Goal: Task Accomplishment & Management: Complete application form

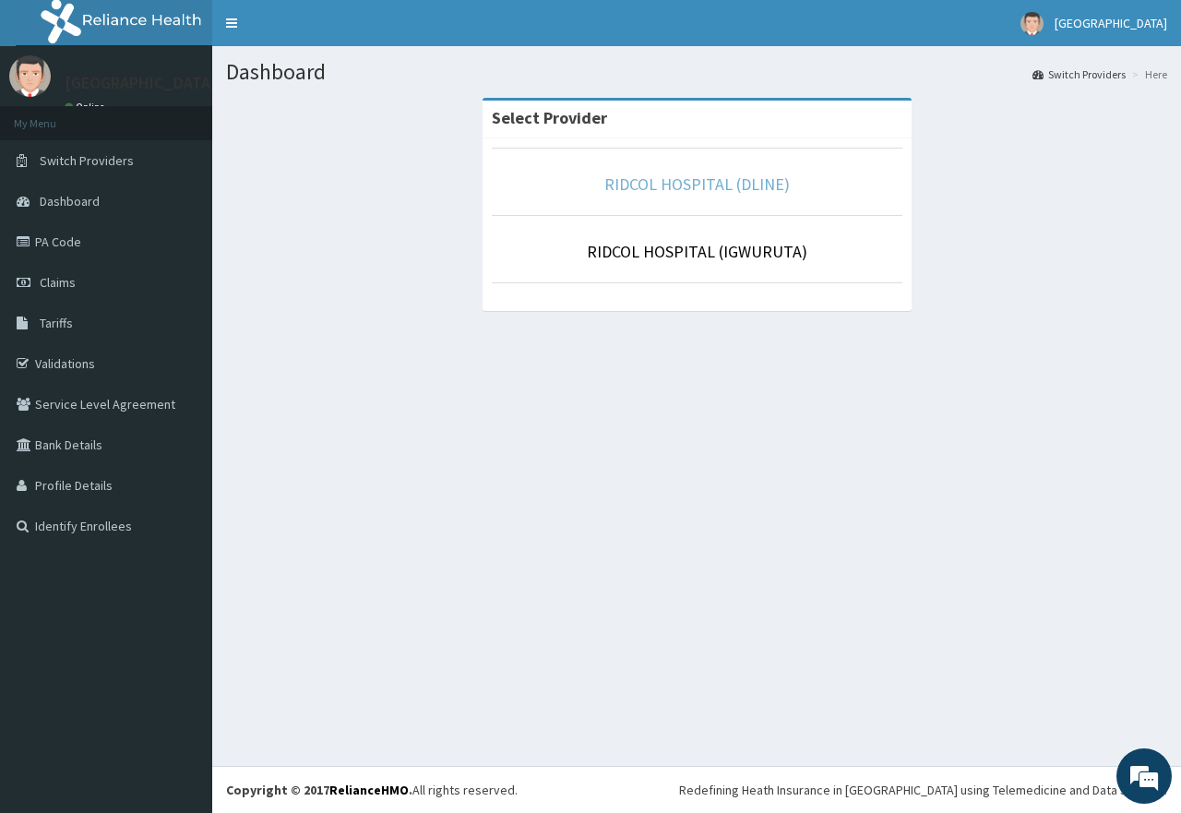
click at [711, 186] on link "RIDCOL HOSPITAL (DLINE)" at bounding box center [698, 184] width 186 height 21
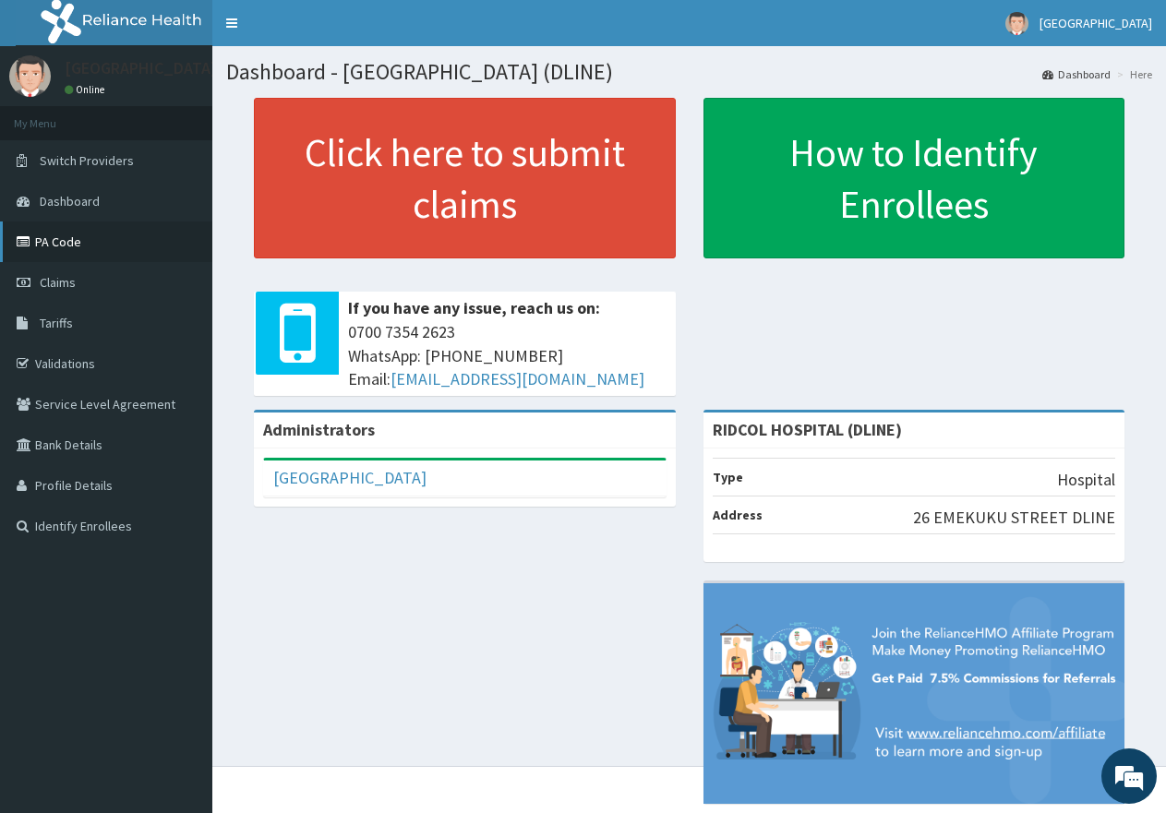
click at [39, 242] on link "PA Code" at bounding box center [106, 242] width 212 height 41
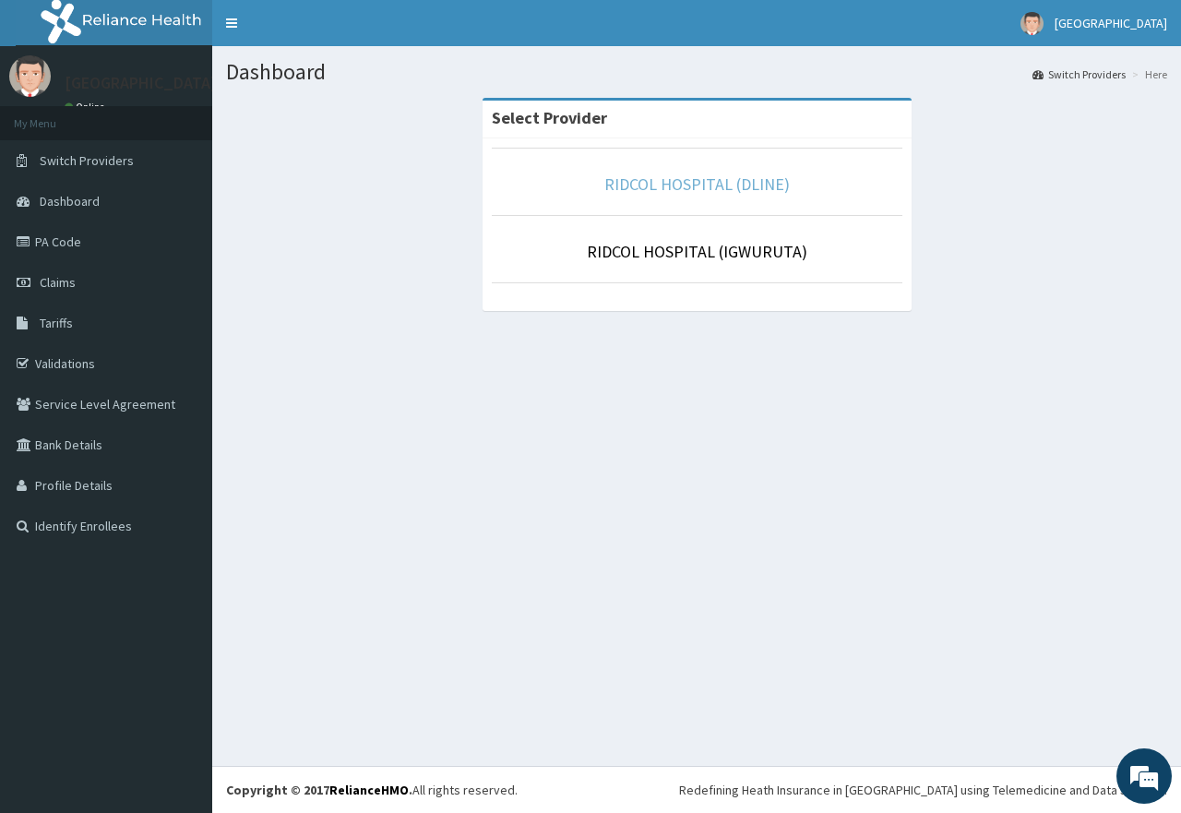
click at [714, 179] on link "RIDCOL HOSPITAL (DLINE)" at bounding box center [698, 184] width 186 height 21
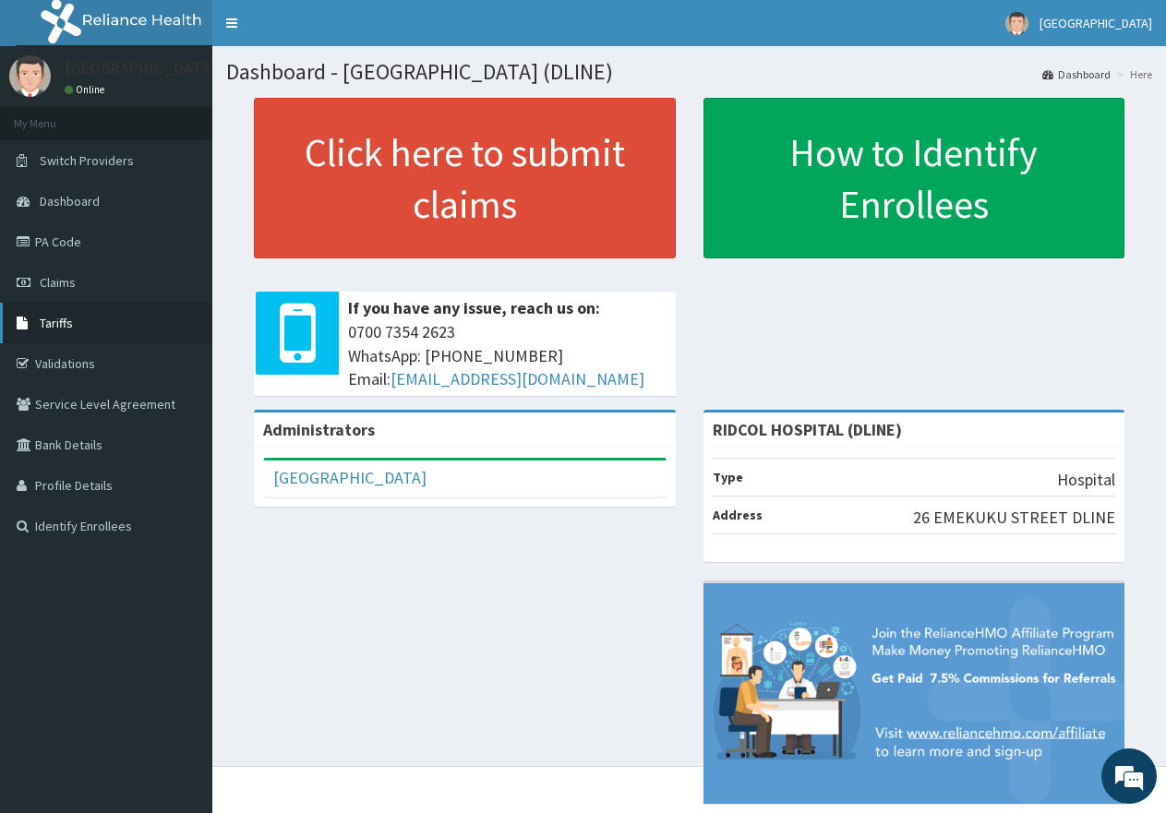
click at [100, 323] on link "Tariffs" at bounding box center [106, 323] width 212 height 41
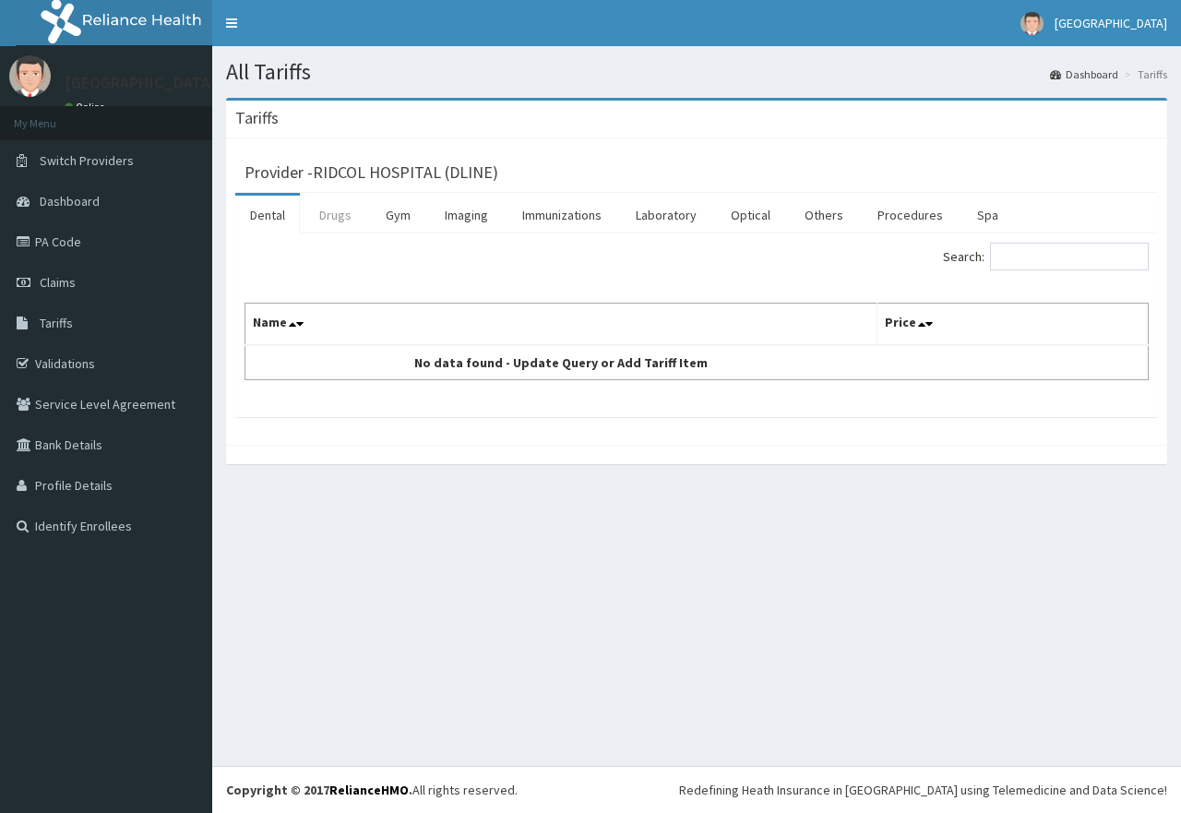
click at [322, 212] on link "Drugs" at bounding box center [336, 215] width 62 height 39
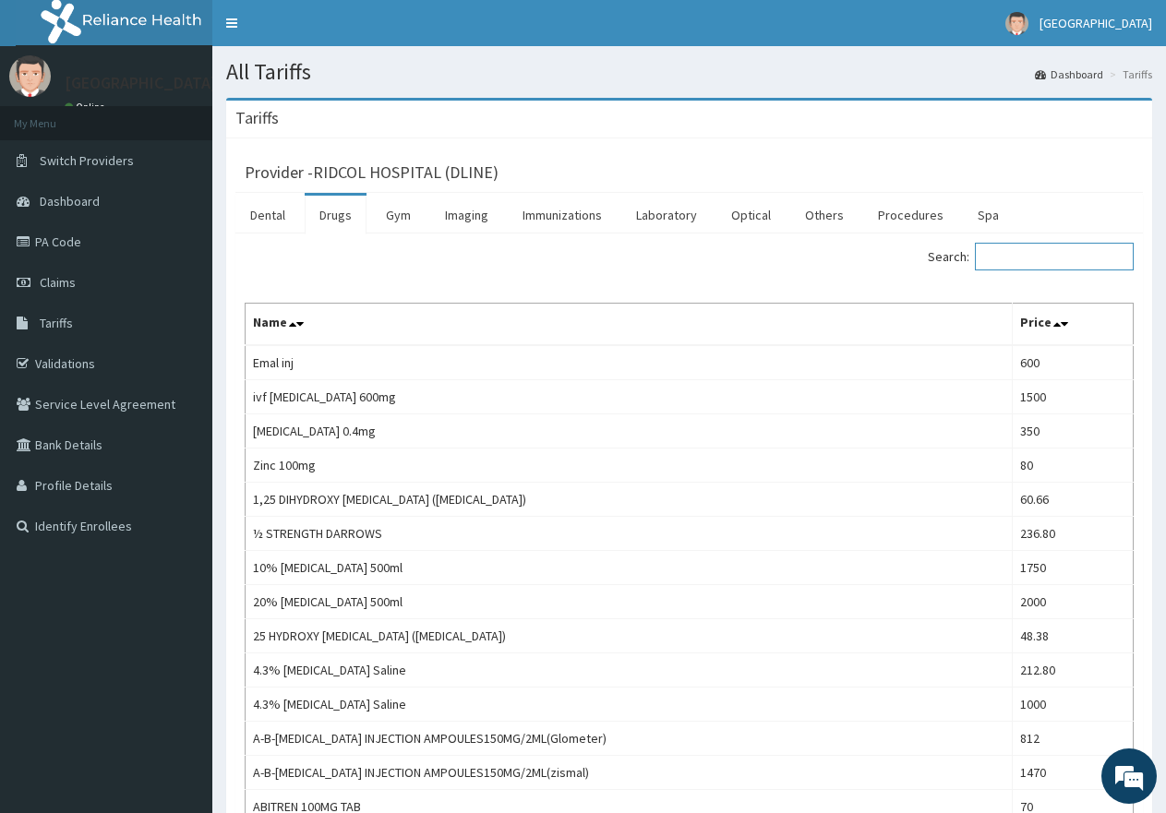
click at [1043, 257] on input "Search:" at bounding box center [1054, 257] width 159 height 28
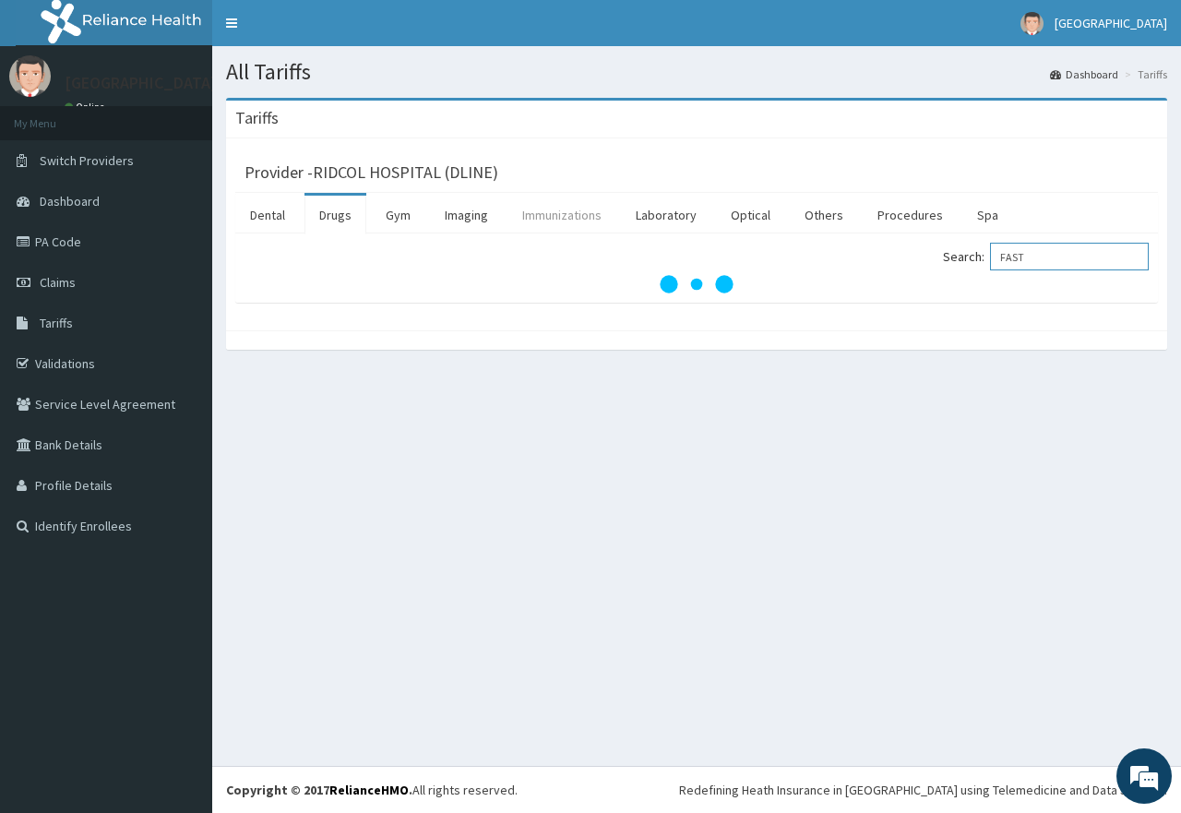
type input "FAST"
click at [559, 213] on link "Immunizations" at bounding box center [562, 215] width 109 height 39
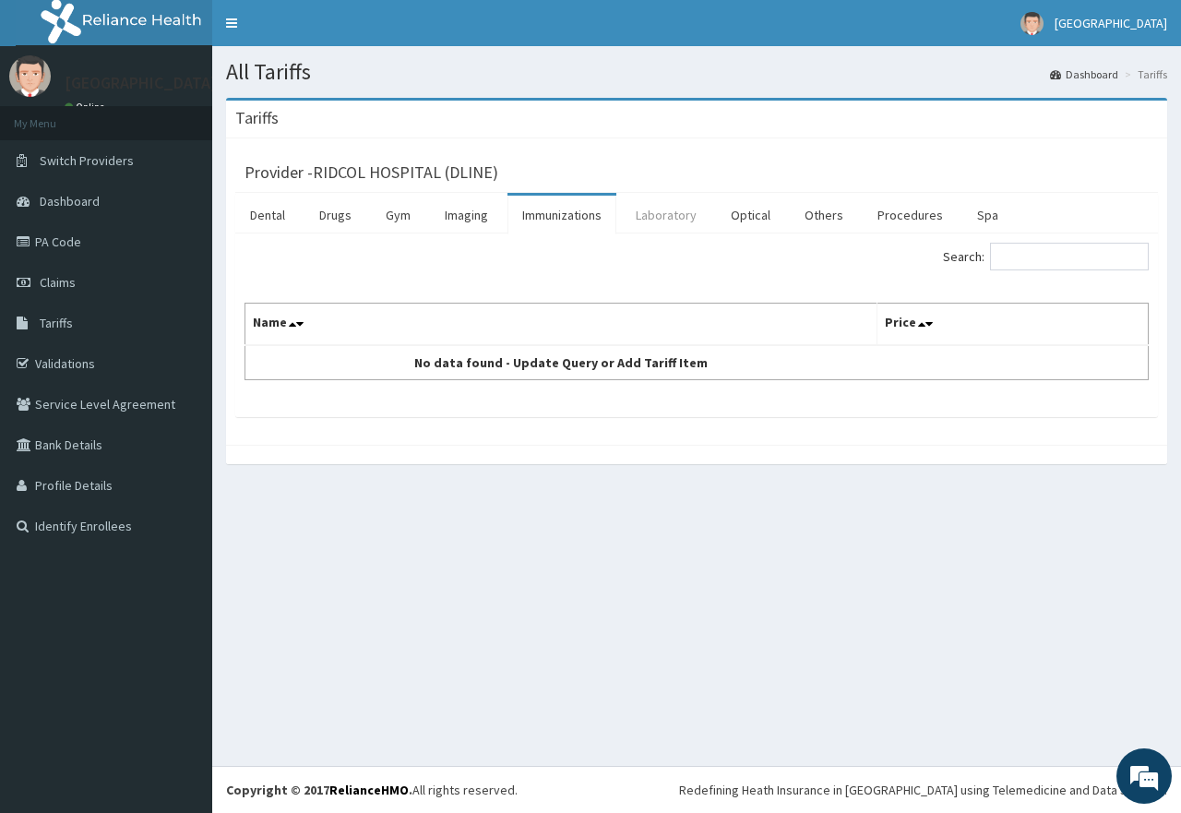
click at [650, 211] on link "Laboratory" at bounding box center [666, 215] width 90 height 39
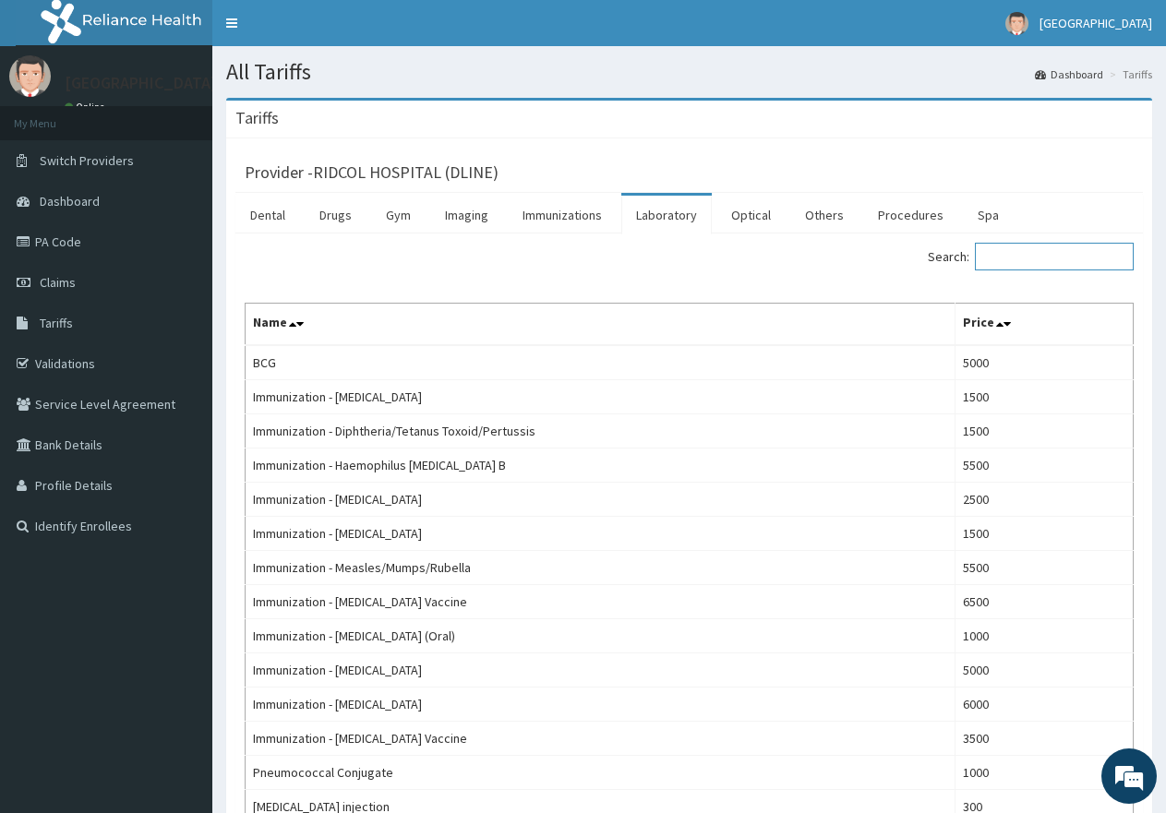
click at [1012, 268] on input "Search:" at bounding box center [1054, 257] width 159 height 28
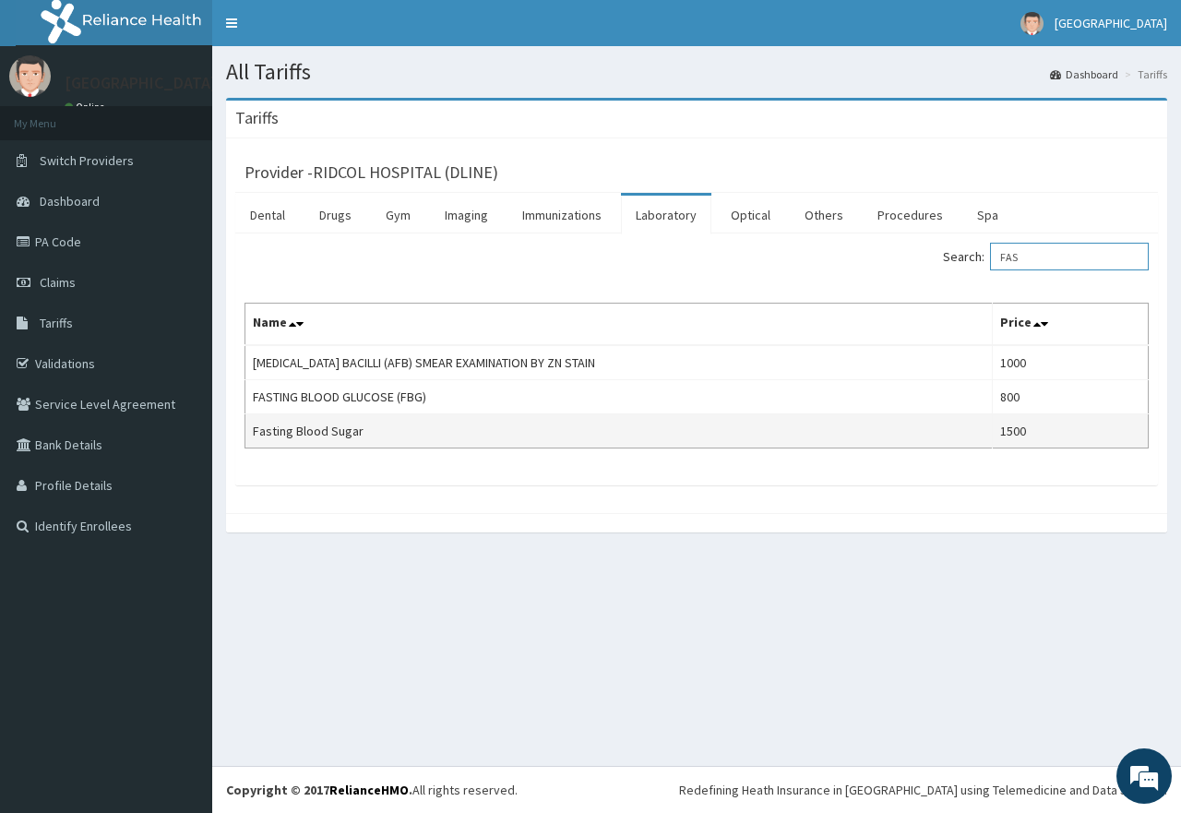
type input "FAS"
drag, startPoint x: 253, startPoint y: 428, endPoint x: 373, endPoint y: 436, distance: 120.2
click at [373, 436] on td "Fasting Blood Sugar" at bounding box center [620, 431] width 748 height 34
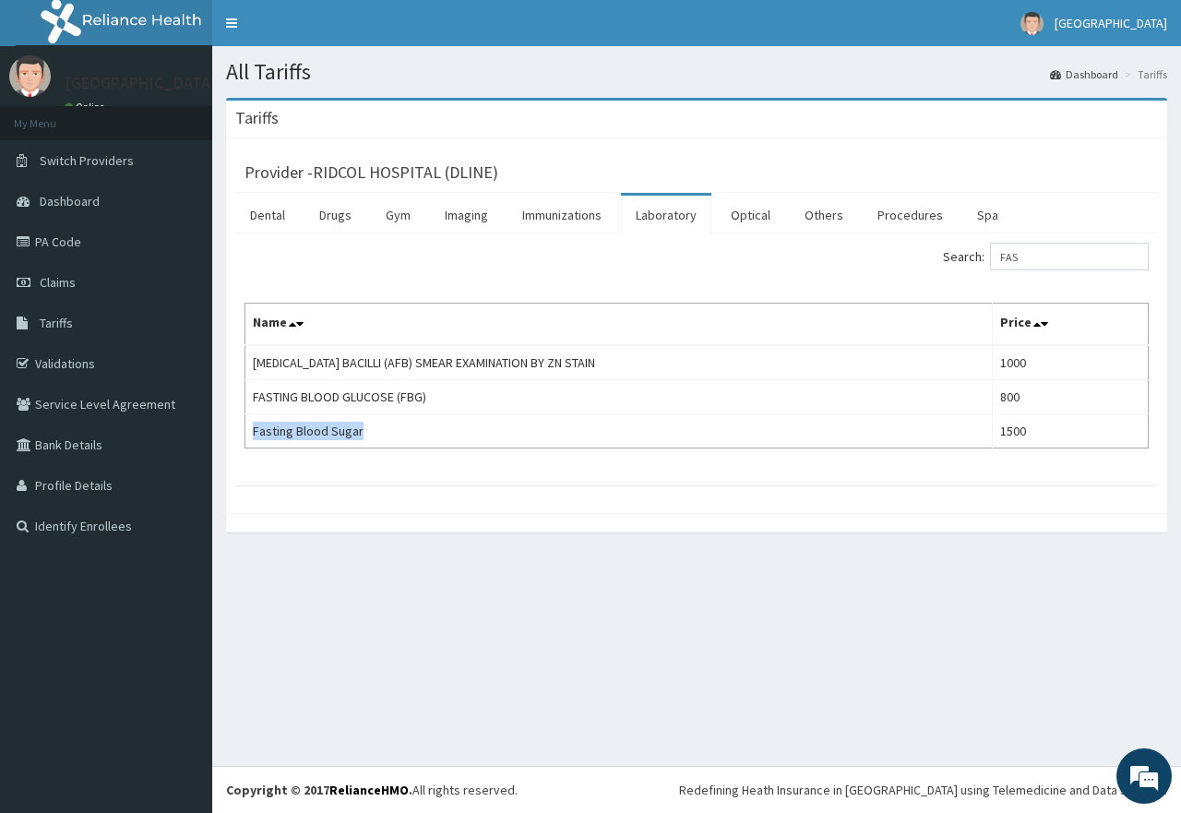
copy td "Fasting Blood Sugar"
click at [92, 245] on link "PA Code" at bounding box center [106, 242] width 212 height 41
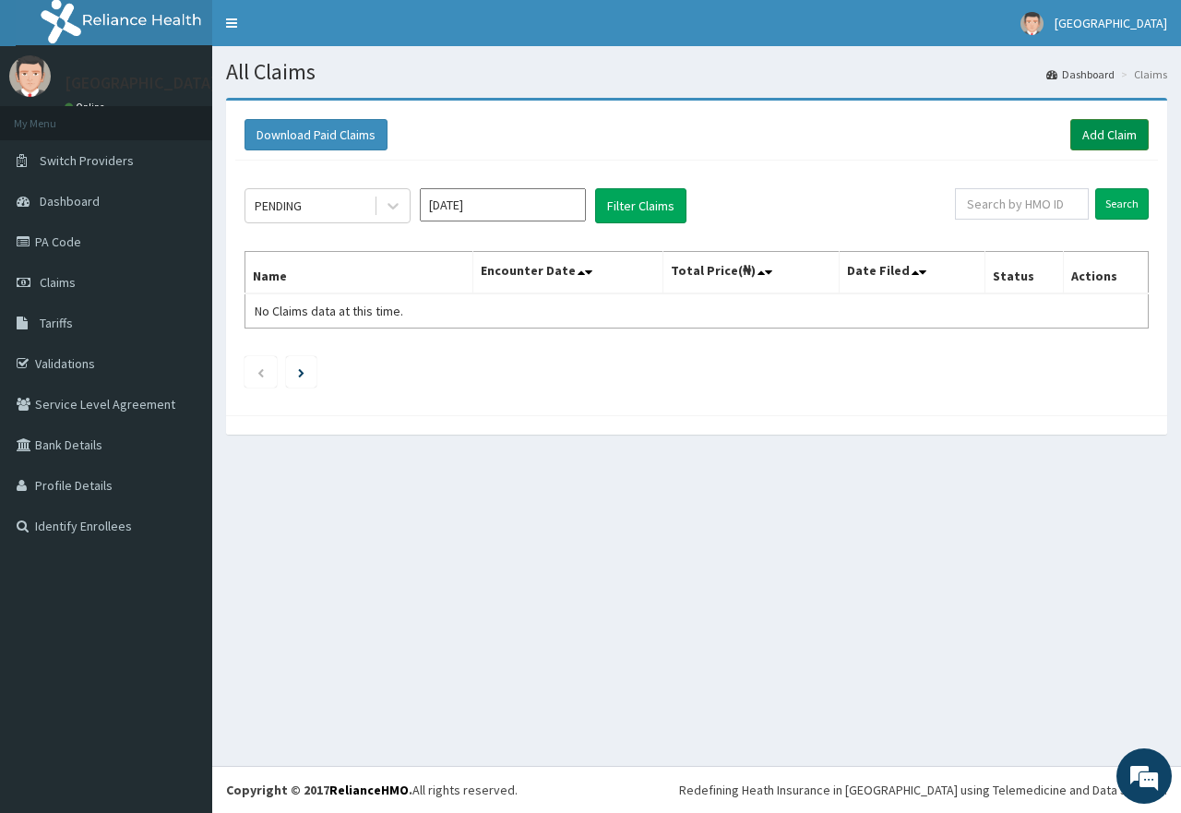
click at [1112, 125] on link "Add Claim" at bounding box center [1110, 134] width 78 height 31
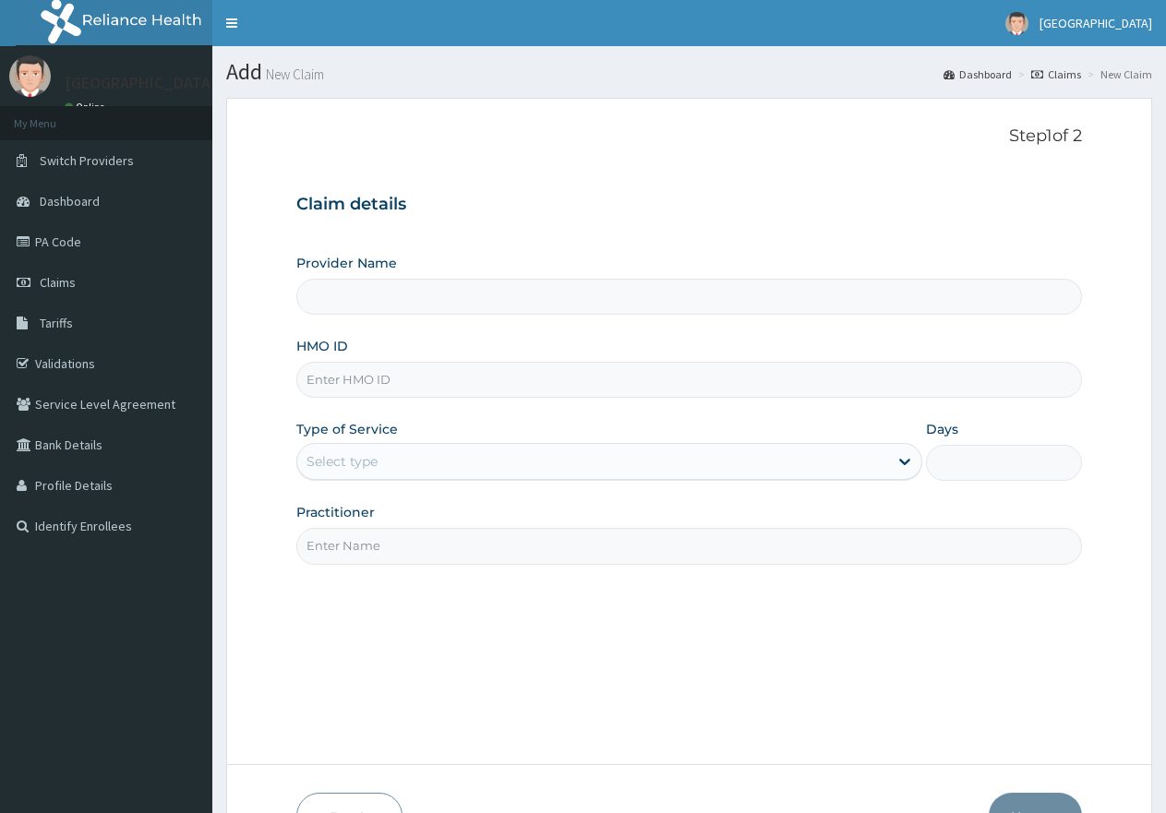
type input "RIDCOL HOSPITAL (DLINE)"
click at [340, 375] on input "HMO ID" at bounding box center [688, 380] width 785 height 36
paste input "SFA/11936/A"
type input "sfa/11936/a"
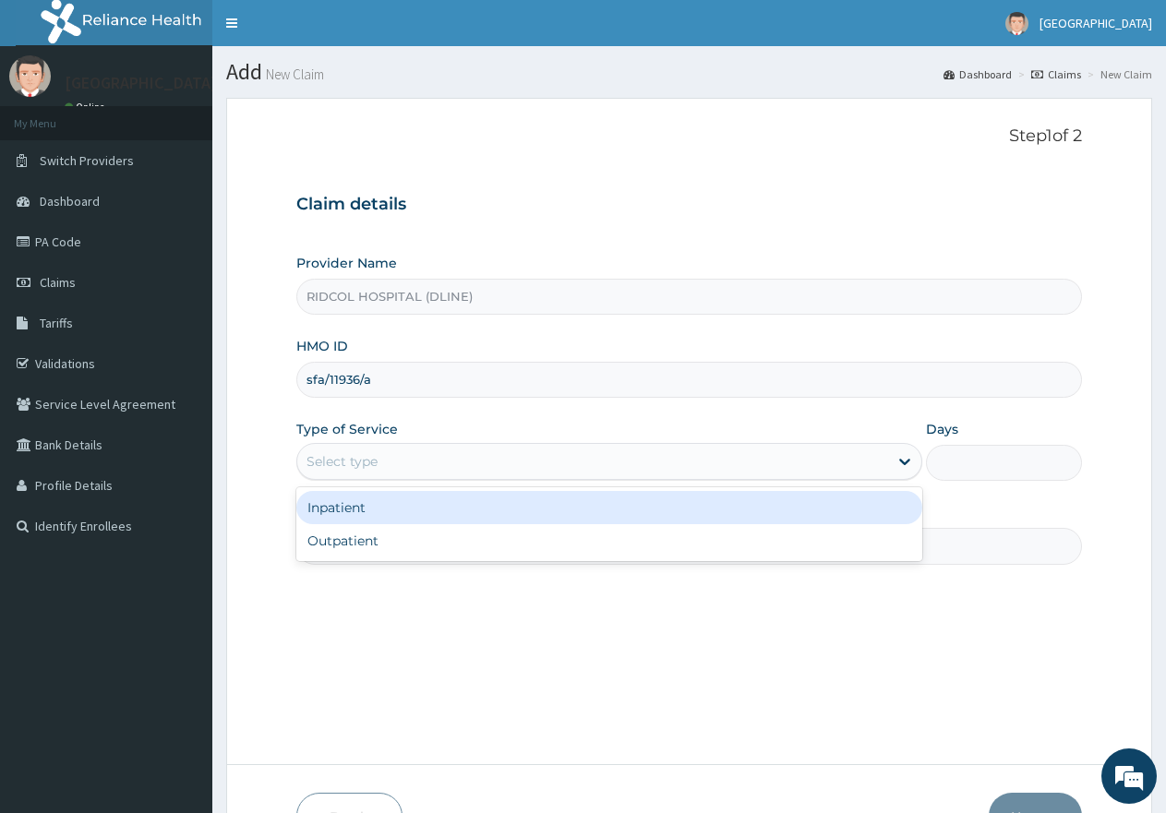
click at [432, 454] on div "Select type" at bounding box center [592, 462] width 590 height 30
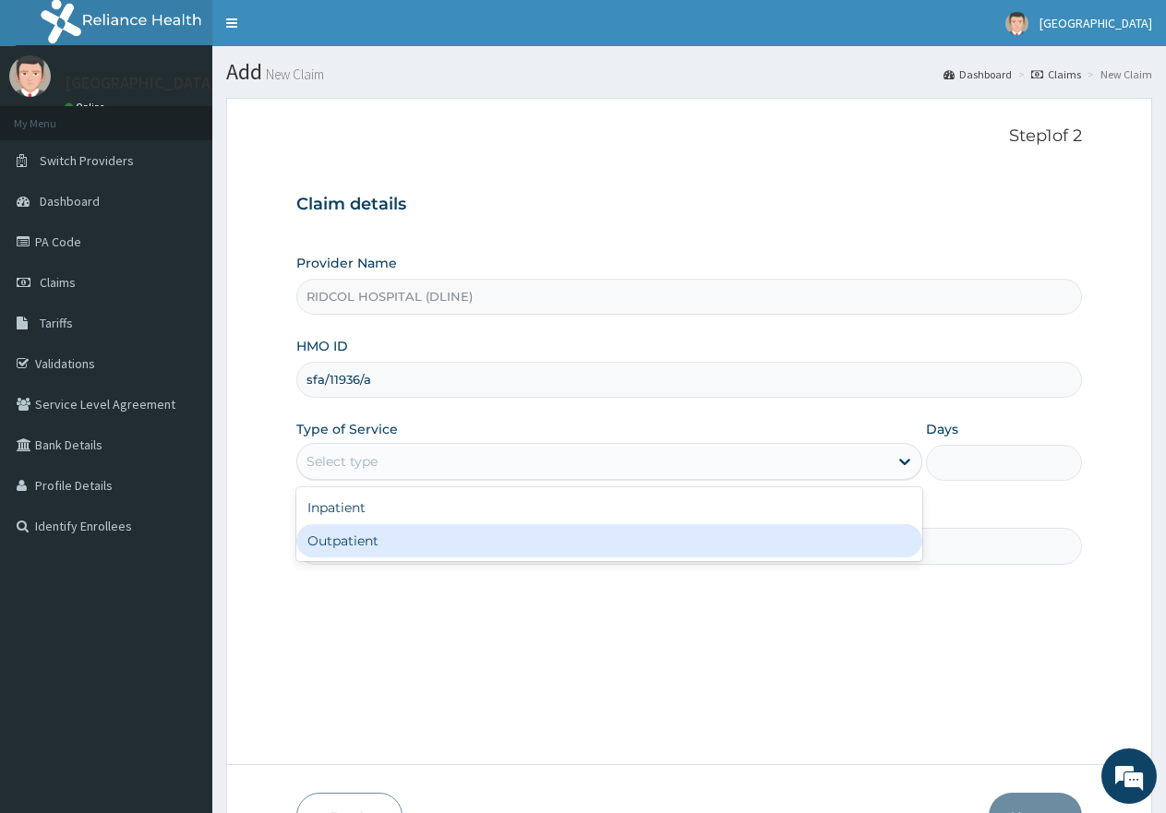
click at [414, 532] on div "Outpatient" at bounding box center [608, 540] width 625 height 33
type input "1"
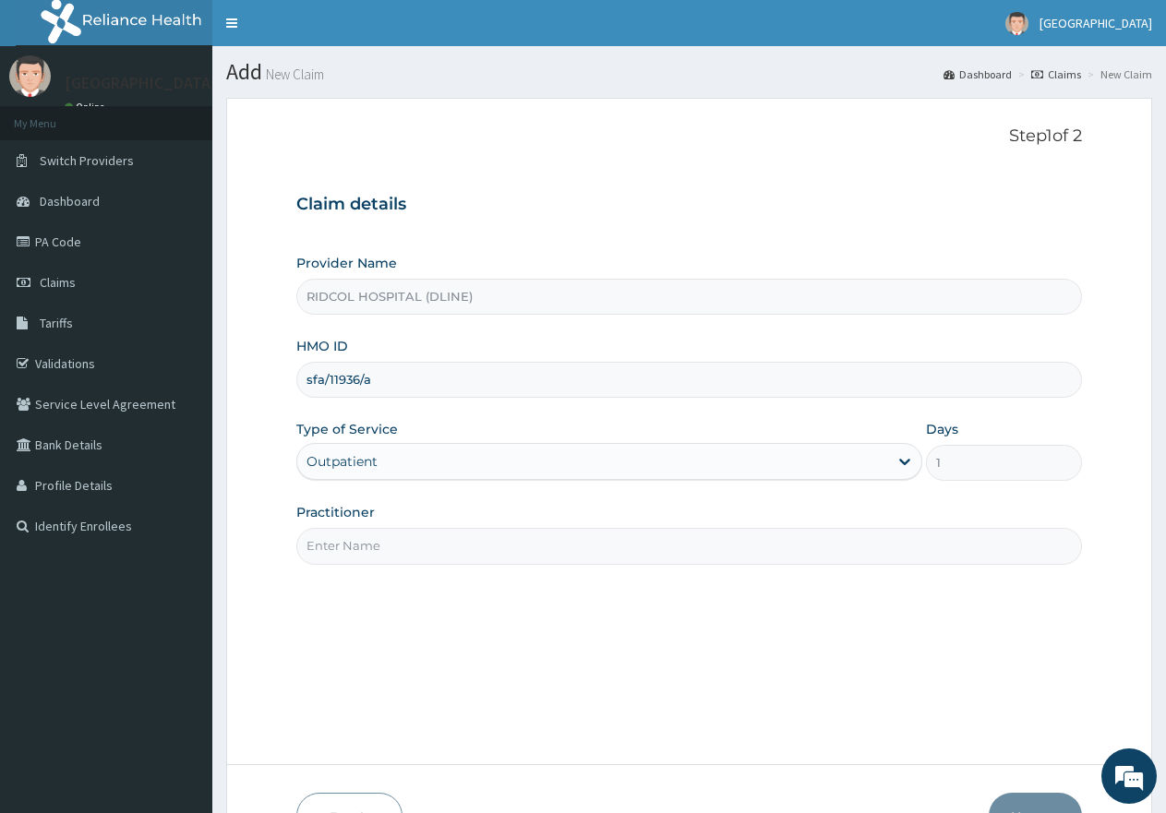
click at [416, 550] on input "Practitioner" at bounding box center [688, 546] width 785 height 36
type input "d"
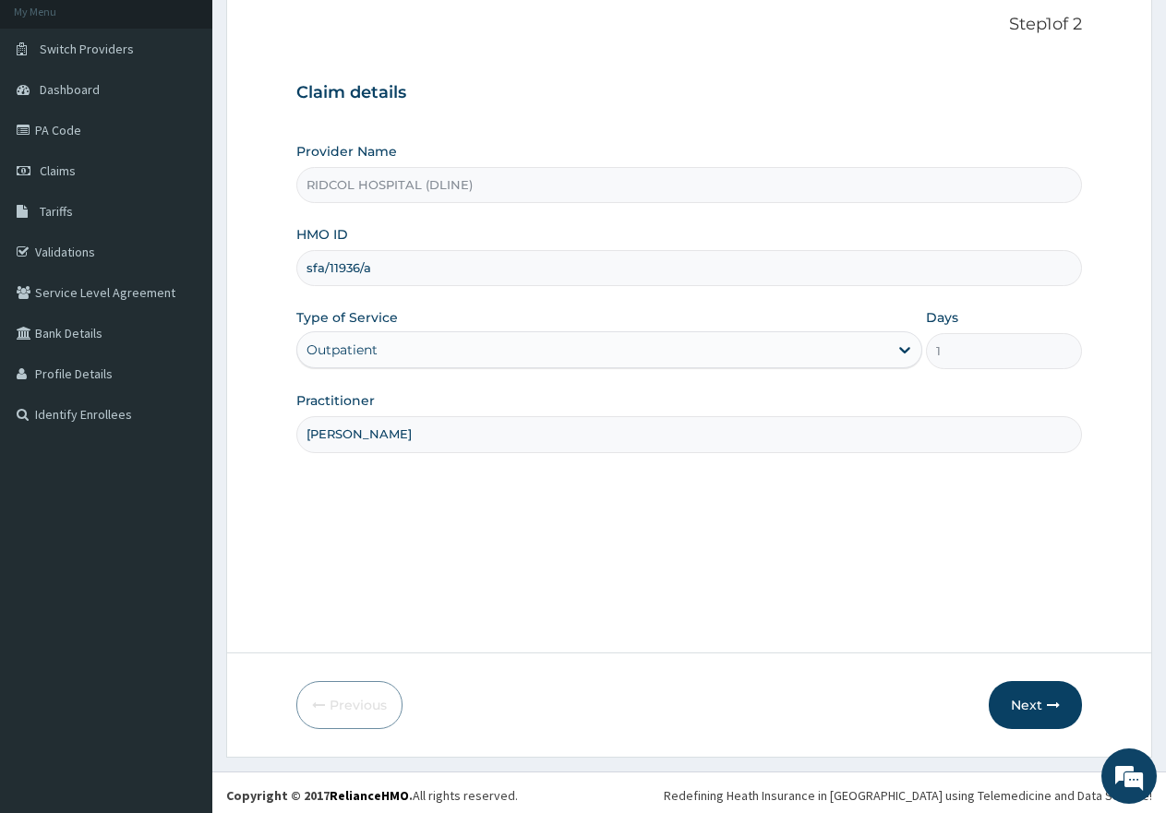
scroll to position [117, 0]
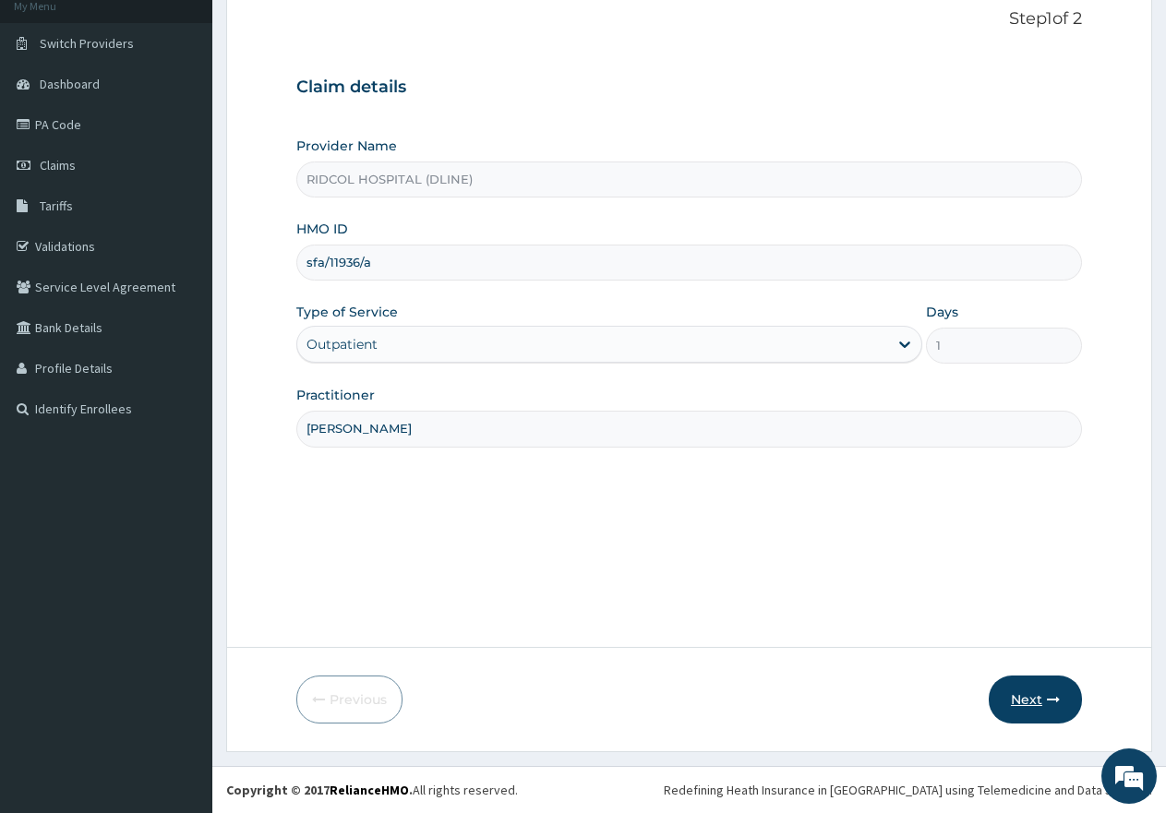
type input "DR. HAMMED"
click at [1054, 700] on icon "button" at bounding box center [1053, 699] width 13 height 13
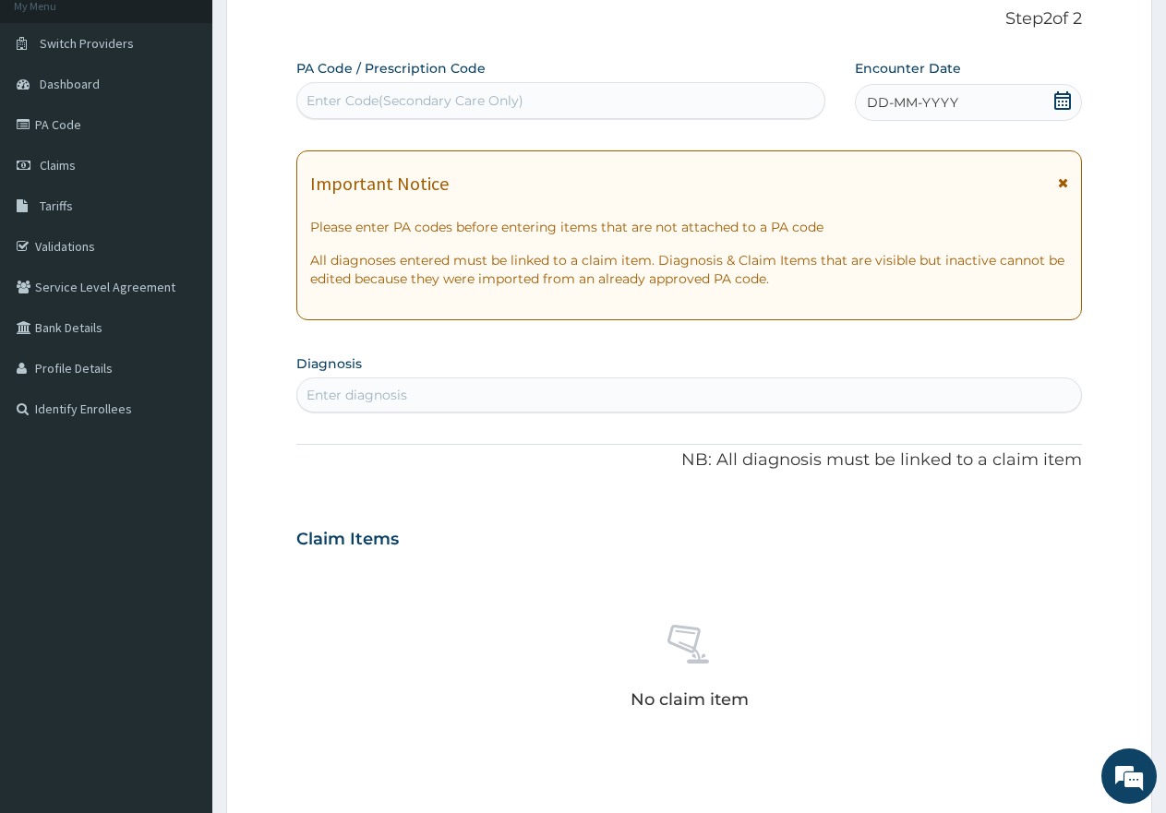
click at [355, 83] on div "Enter Code(Secondary Care Only)" at bounding box center [560, 100] width 529 height 37
paste input "PA/939F60"
type input "PA/939F60"
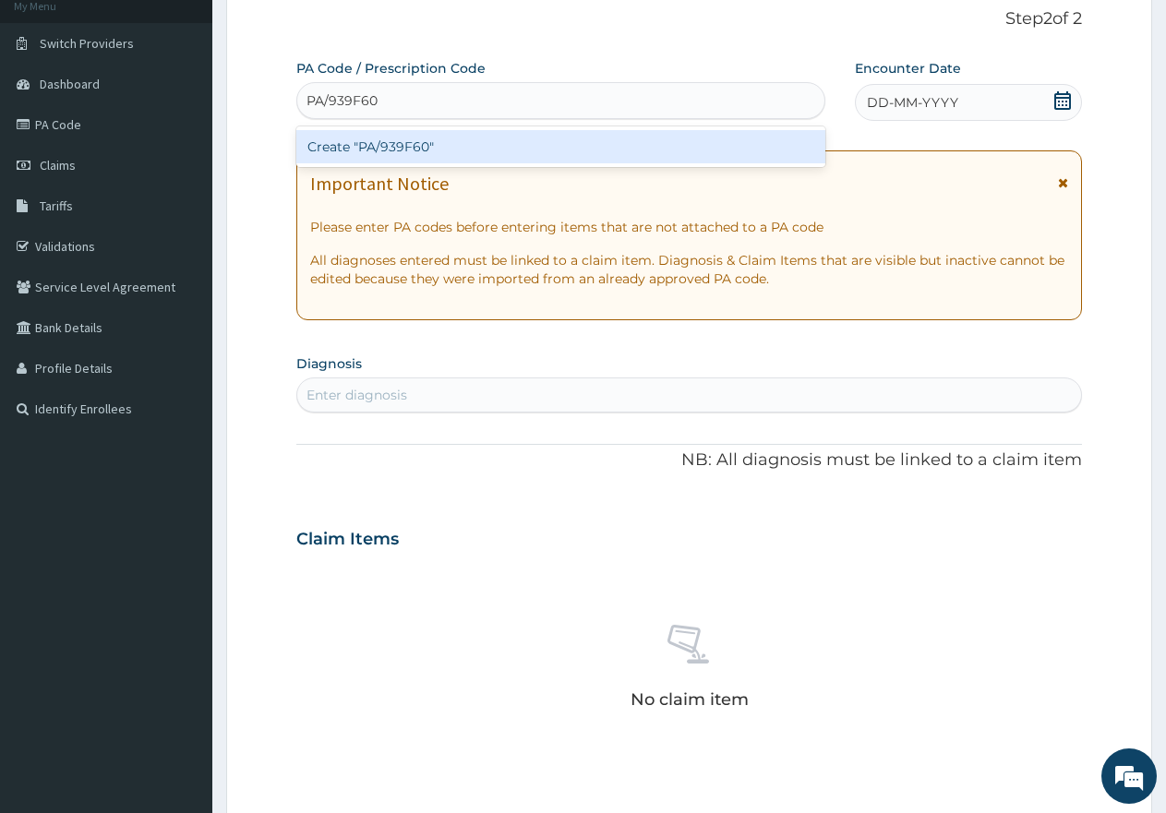
click at [375, 147] on div "Create "PA/939F60"" at bounding box center [560, 146] width 529 height 33
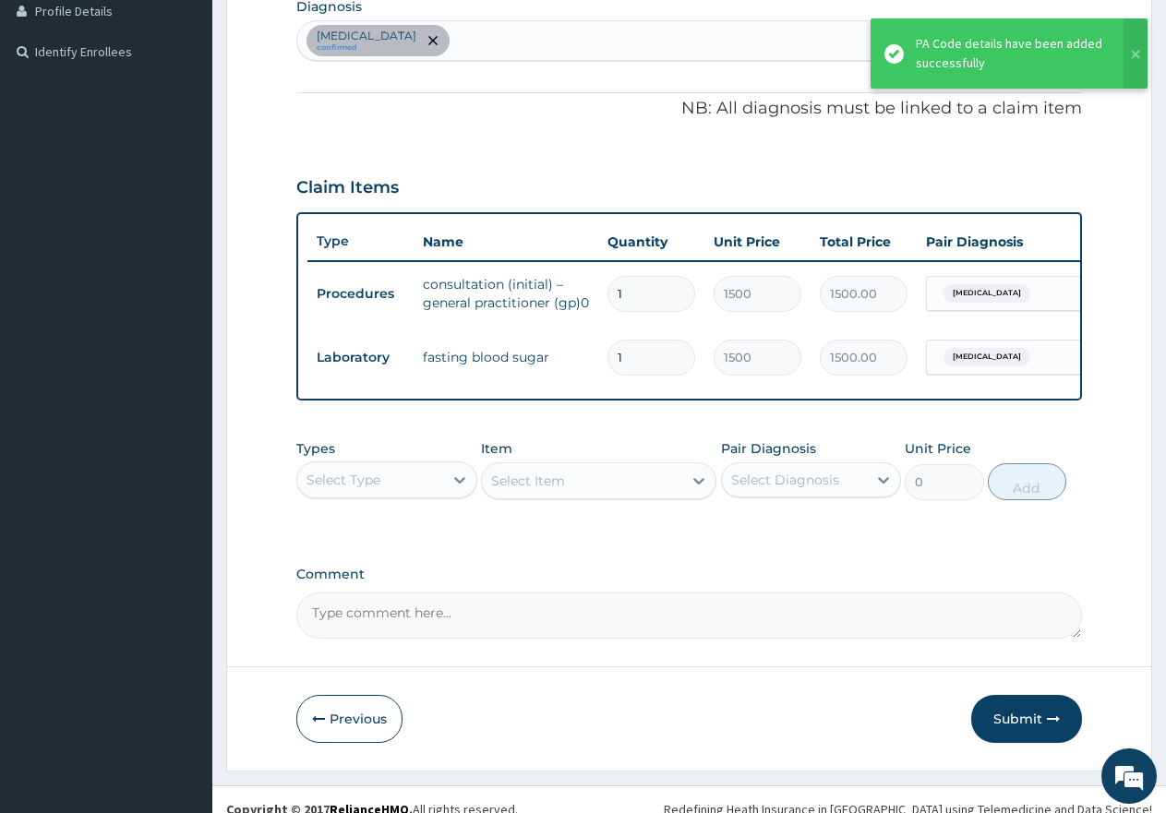
scroll to position [520, 0]
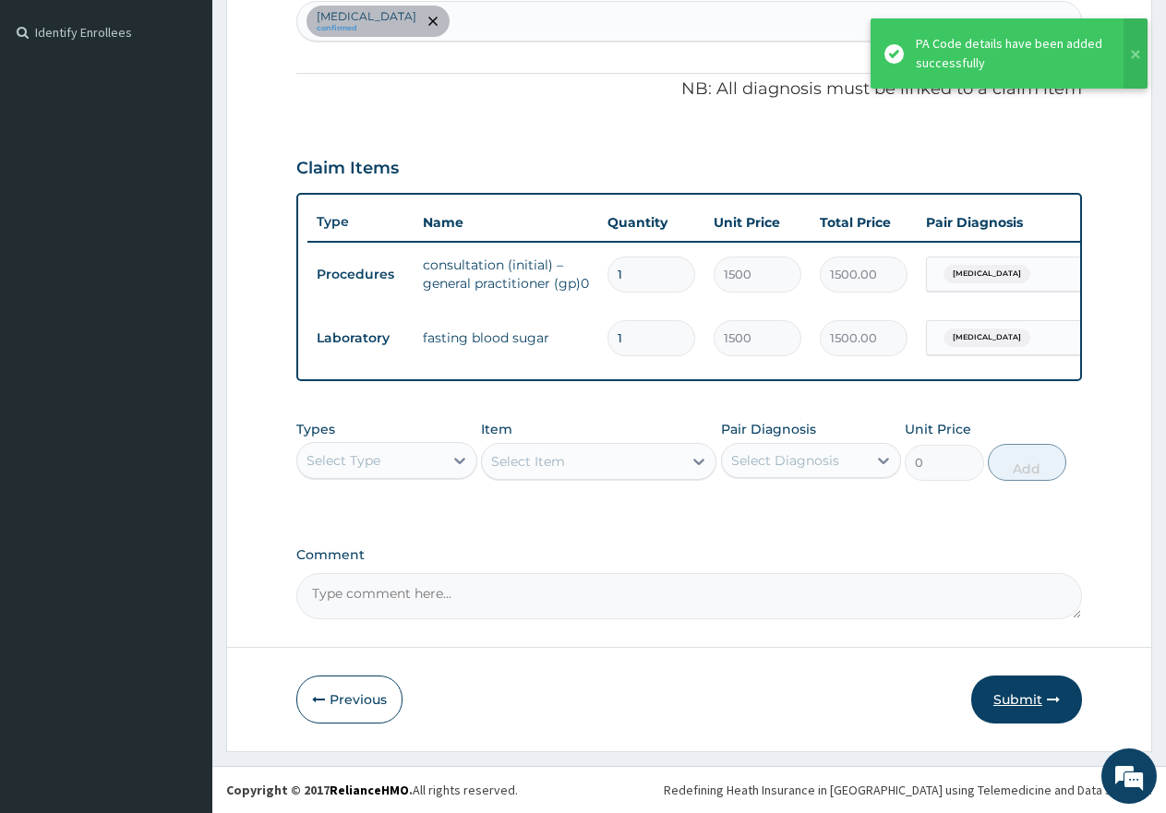
click at [1048, 686] on button "Submit" at bounding box center [1026, 700] width 111 height 48
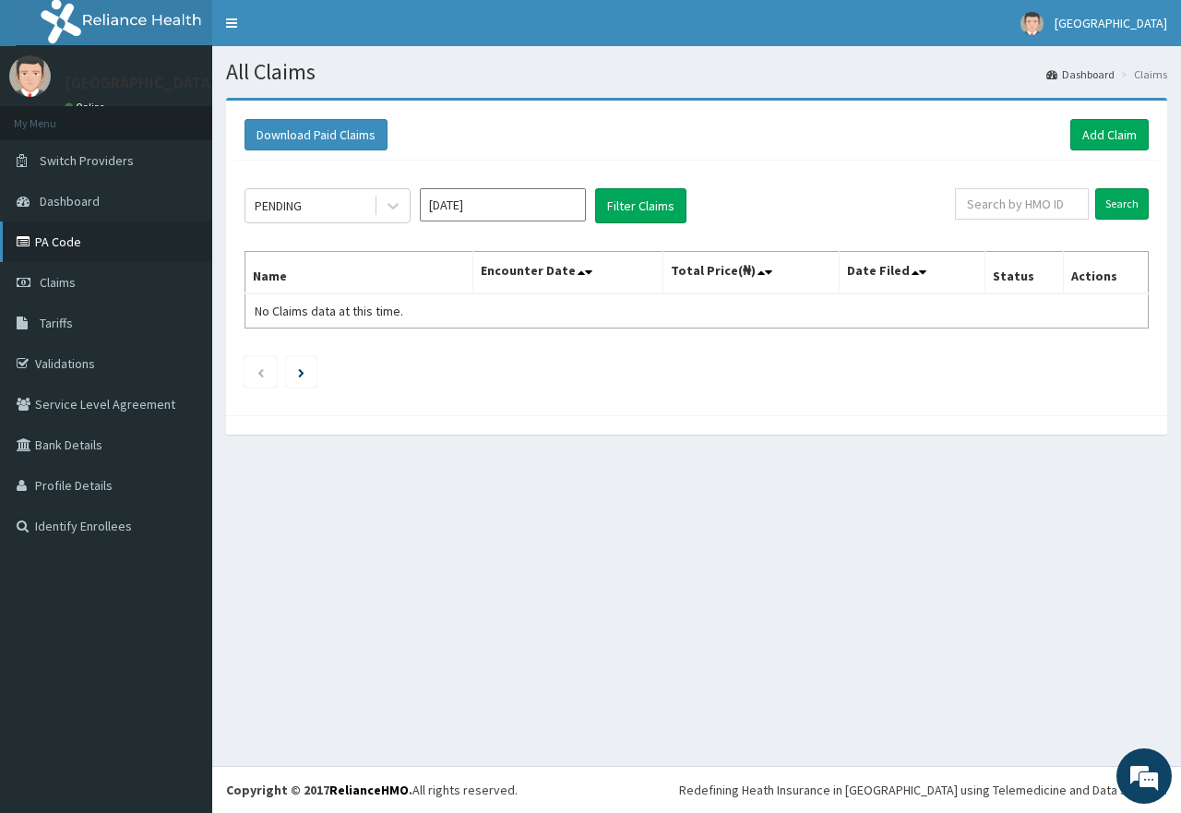
click at [102, 234] on link "PA Code" at bounding box center [106, 242] width 212 height 41
